Goal: Complete application form

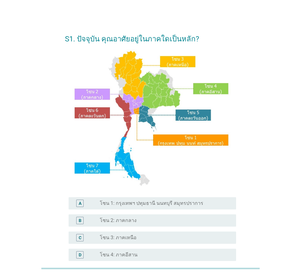
click at [129, 220] on label "โซน 2: ภาคกลาง" at bounding box center [118, 220] width 37 height 6
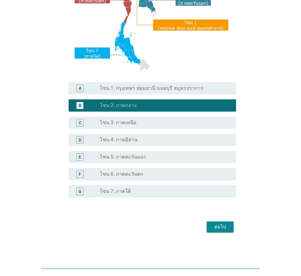
scroll to position [115, 0]
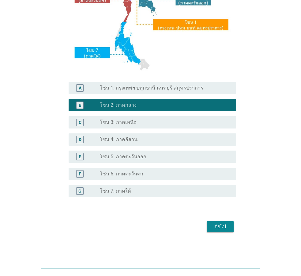
click at [223, 227] on div "ต่อไป" at bounding box center [220, 226] width 17 height 7
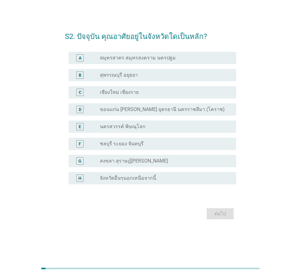
scroll to position [0, 0]
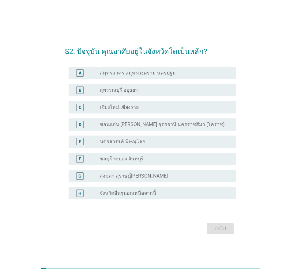
click at [125, 93] on label "สุพรรณบุรี อยุธยา" at bounding box center [119, 90] width 38 height 6
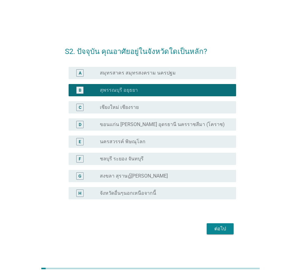
click at [228, 226] on div "ต่อไป" at bounding box center [220, 228] width 17 height 7
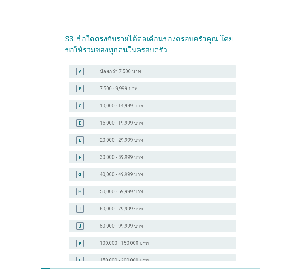
click at [119, 192] on label "50,000 - 59,999 บาท" at bounding box center [122, 191] width 44 height 6
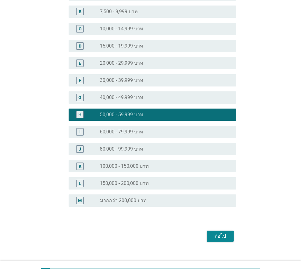
drag, startPoint x: 305, startPoint y: 275, endPoint x: 180, endPoint y: 233, distance: 132.6
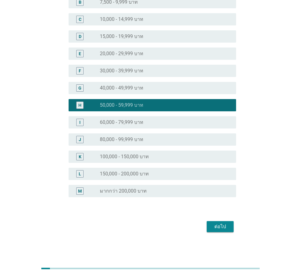
click at [216, 226] on div "ต่อไป" at bounding box center [220, 226] width 17 height 7
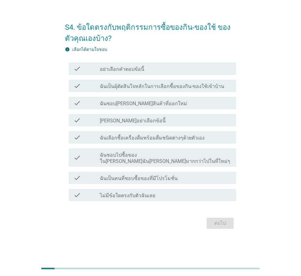
scroll to position [0, 0]
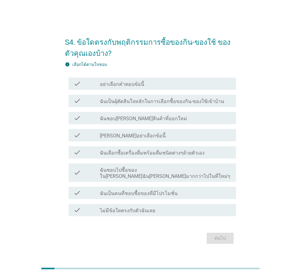
click at [154, 104] on label "ฉันเป็นผุ้ตัดสินใจหลักในการเลือกซื้อของกิน-ของใช้เข้าบ้าน" at bounding box center [162, 101] width 124 height 6
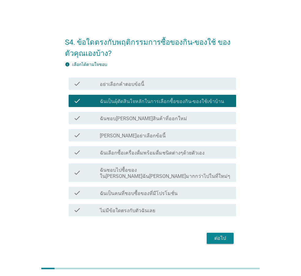
click at [142, 120] on label "ฉันชอบ[PERSON_NAME]สินค้าที่ออกใหม่" at bounding box center [143, 119] width 87 height 6
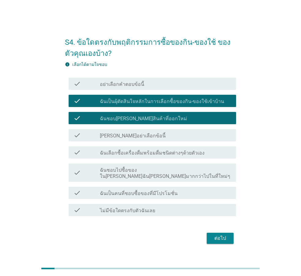
click at [155, 156] on label "ฉันเลือกซื้อเครื่องดื่มพร้อมดื่มชนิดต่างๆด้วยตัวเอง" at bounding box center [152, 153] width 105 height 6
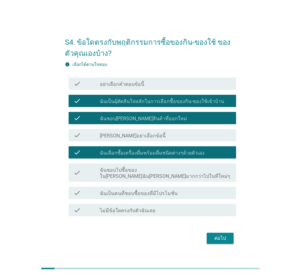
click at [158, 191] on label "ฉันเป็นคนที่ชอบซื้อของที่มีโปรโมชั่น" at bounding box center [139, 193] width 78 height 6
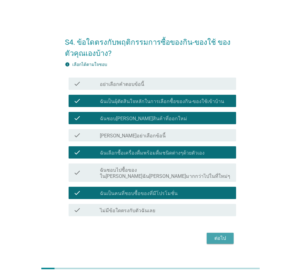
click at [221, 236] on div "ต่อไป" at bounding box center [220, 237] width 17 height 7
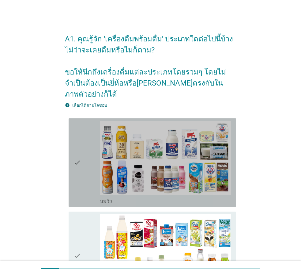
click at [87, 175] on div "check" at bounding box center [87, 163] width 26 height 84
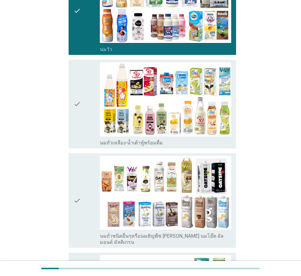
scroll to position [157, 0]
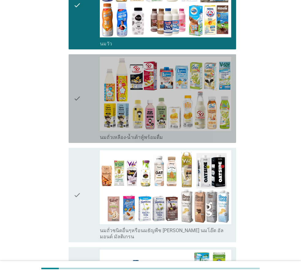
click at [72, 104] on div "check check_box_outline_blank นมถั่วเหลือง-น้ำเต้าหู้พร้อมดื่ม" at bounding box center [153, 98] width 168 height 89
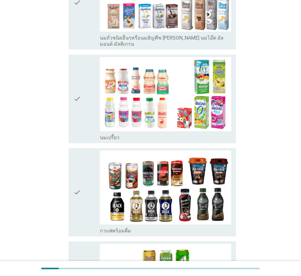
scroll to position [355, 0]
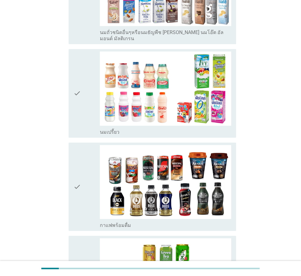
click at [86, 106] on div "check" at bounding box center [87, 93] width 26 height 84
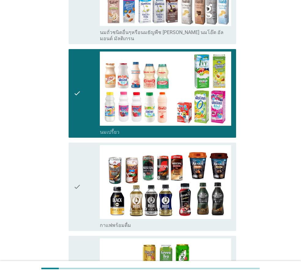
click at [82, 173] on div "check" at bounding box center [87, 187] width 26 height 84
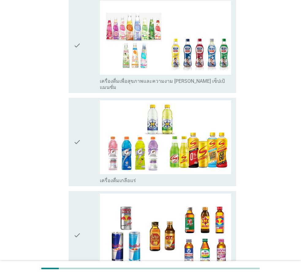
scroll to position [1077, 0]
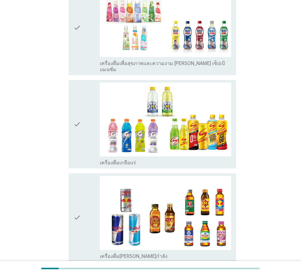
click at [78, 126] on icon "check" at bounding box center [77, 124] width 7 height 84
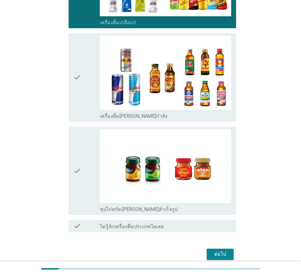
scroll to position [1219, 0]
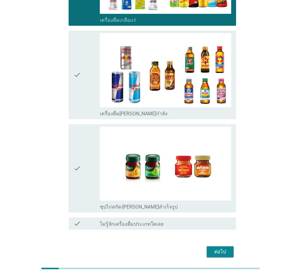
click at [222, 248] on div "ต่อไป" at bounding box center [220, 251] width 17 height 7
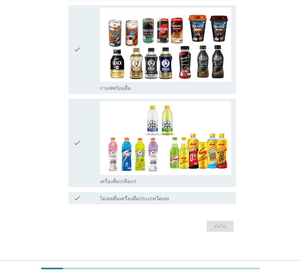
scroll to position [0, 0]
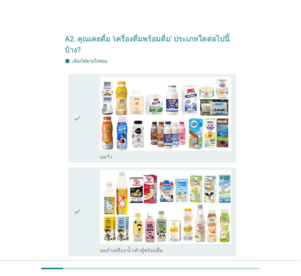
click at [81, 139] on icon "check" at bounding box center [77, 119] width 7 height 84
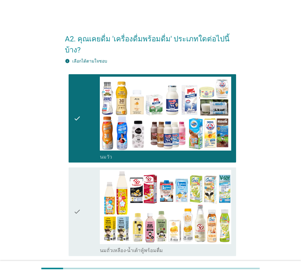
click at [79, 212] on icon "check" at bounding box center [77, 212] width 7 height 84
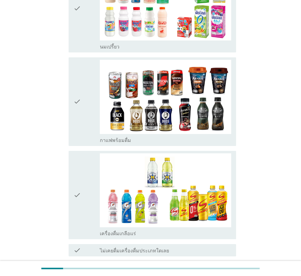
scroll to position [297, 0]
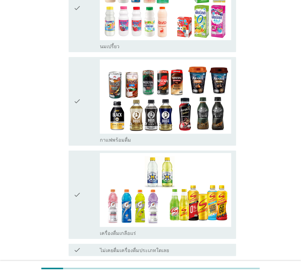
click at [80, 116] on icon "check" at bounding box center [77, 101] width 7 height 84
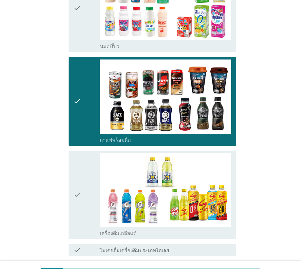
click at [76, 155] on icon "check" at bounding box center [77, 195] width 7 height 84
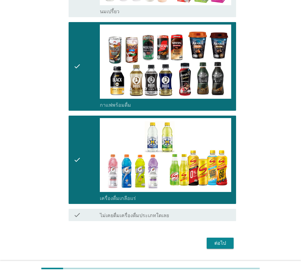
scroll to position [337, 0]
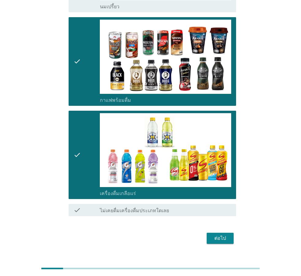
click at [223, 234] on div "ต่อไป" at bounding box center [220, 237] width 17 height 7
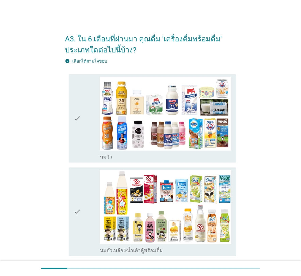
click at [89, 183] on div "check" at bounding box center [87, 212] width 26 height 84
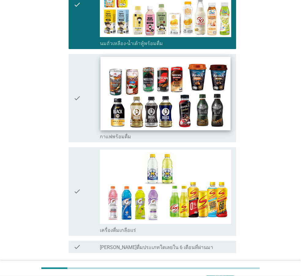
scroll to position [210, 0]
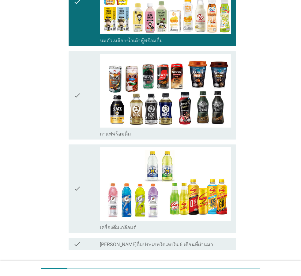
click at [79, 115] on icon "check" at bounding box center [77, 96] width 7 height 84
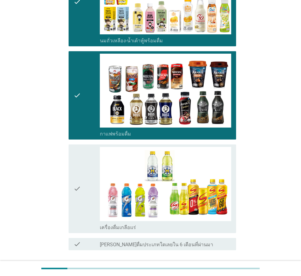
click at [300, 273] on div at bounding box center [150, 268] width 301 height 15
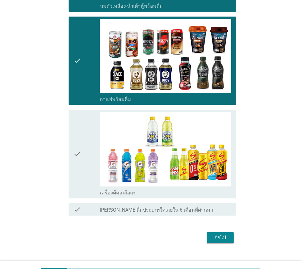
drag, startPoint x: 305, startPoint y: 273, endPoint x: 208, endPoint y: 215, distance: 113.0
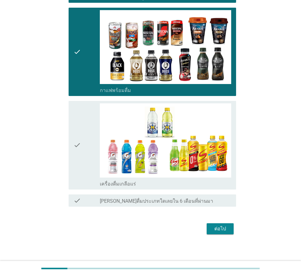
scroll to position [255, 0]
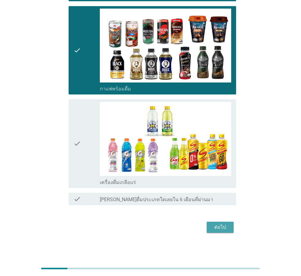
click at [225, 223] on div "ต่อไป" at bounding box center [220, 226] width 17 height 7
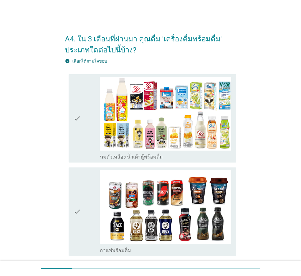
click at [86, 195] on div "check" at bounding box center [87, 212] width 26 height 84
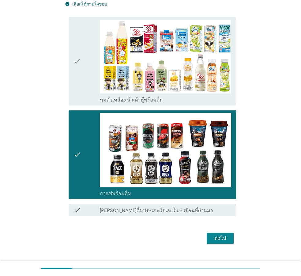
scroll to position [68, 0]
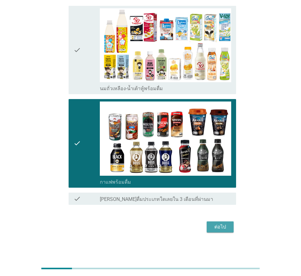
click at [229, 227] on div "ต่อไป" at bounding box center [220, 226] width 17 height 7
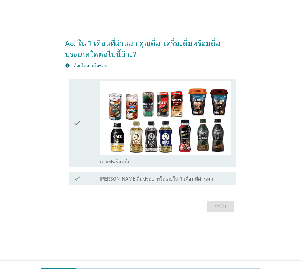
scroll to position [0, 0]
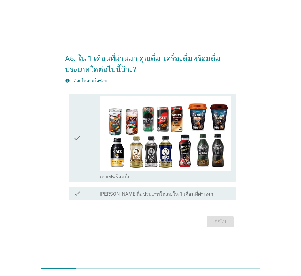
click at [91, 127] on div "check" at bounding box center [87, 138] width 26 height 84
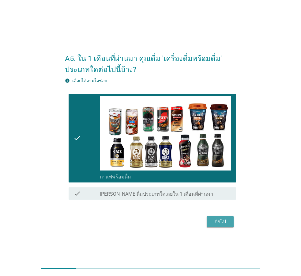
click at [226, 223] on div "ต่อไป" at bounding box center [220, 221] width 17 height 7
